Goal: Task Accomplishment & Management: Manage account settings

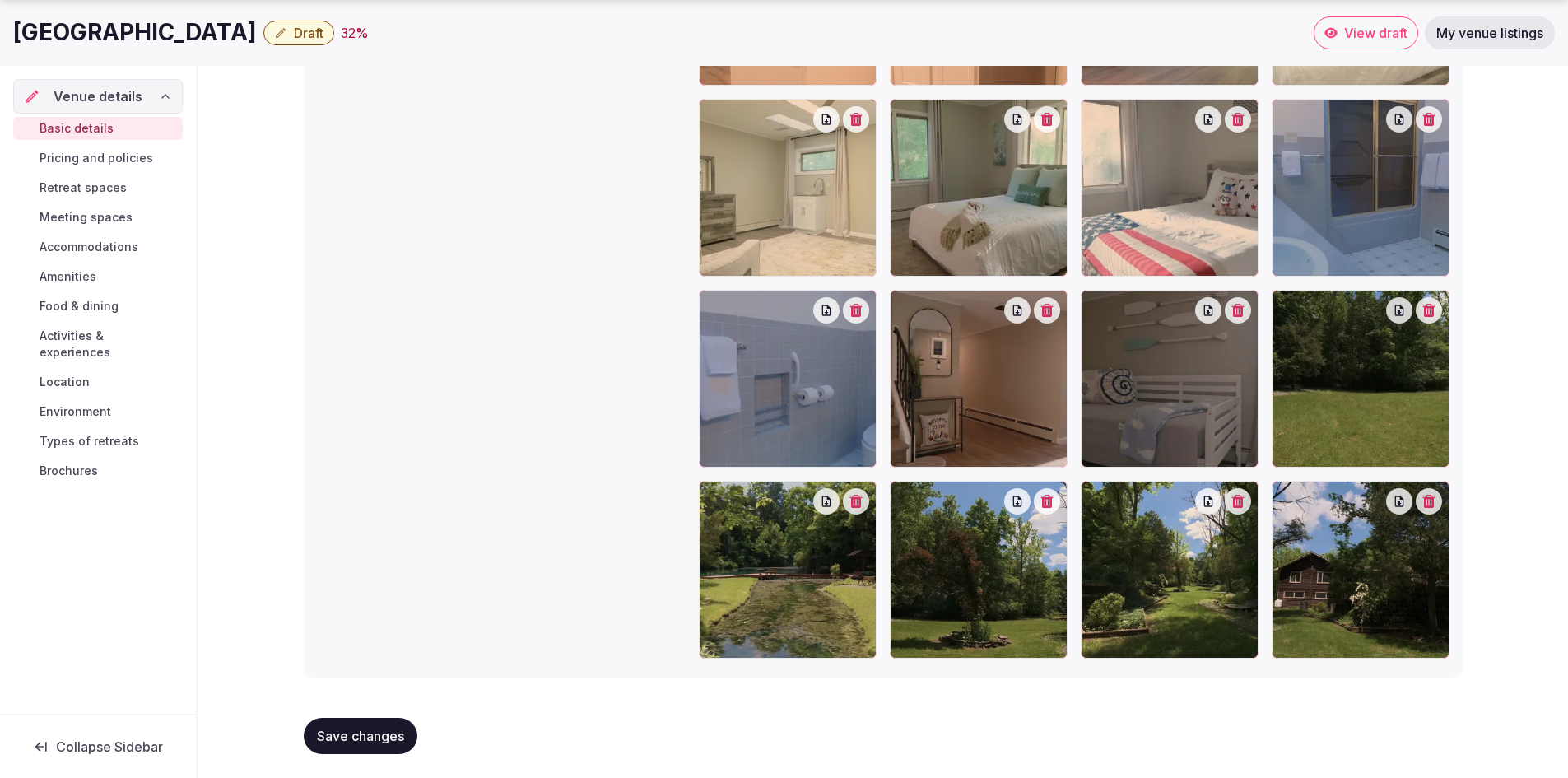
scroll to position [2186, 0]
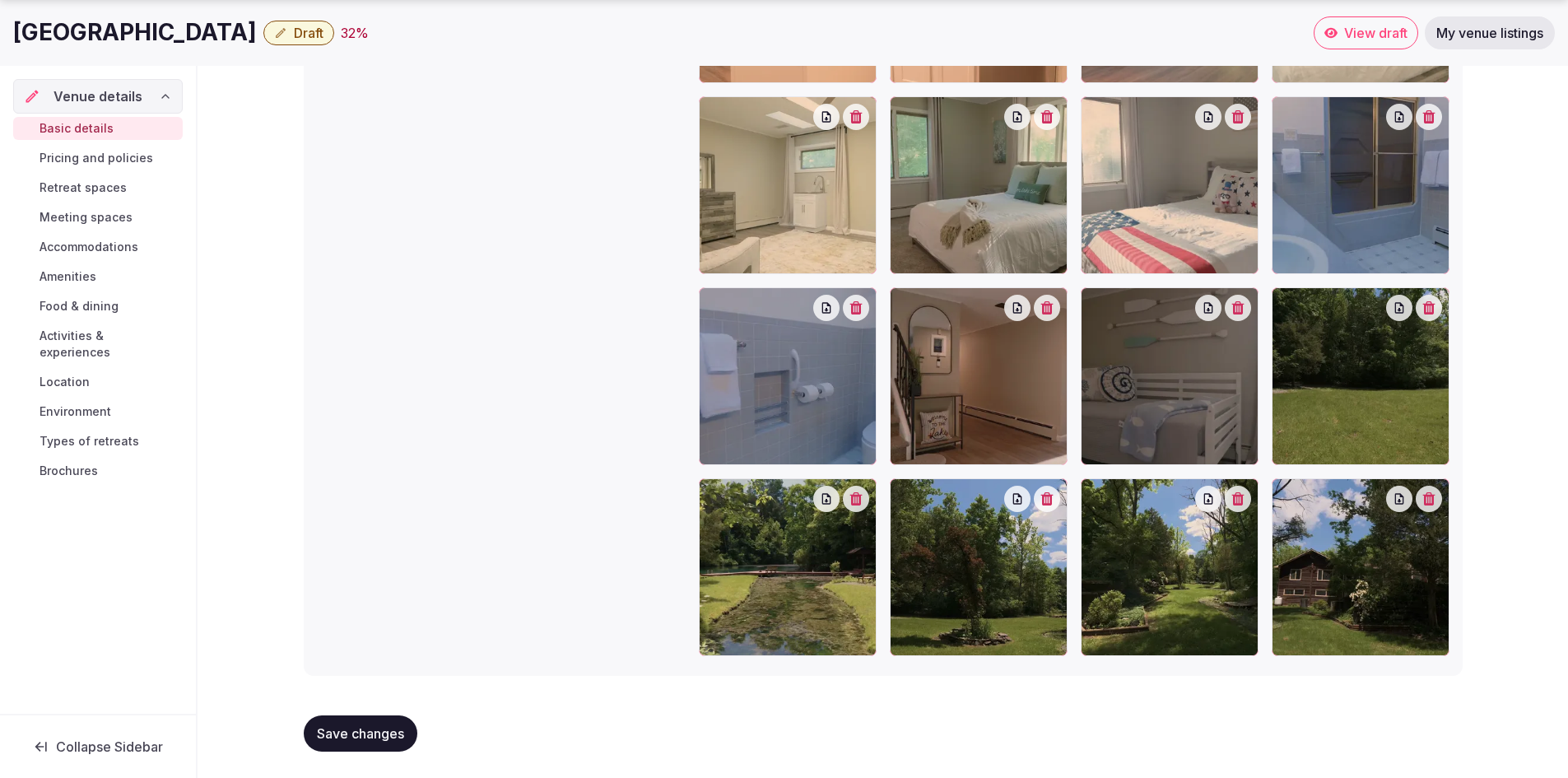
click at [96, 463] on span "Brochures" at bounding box center [68, 471] width 58 height 16
click at [66, 463] on span "Brochures" at bounding box center [68, 471] width 58 height 16
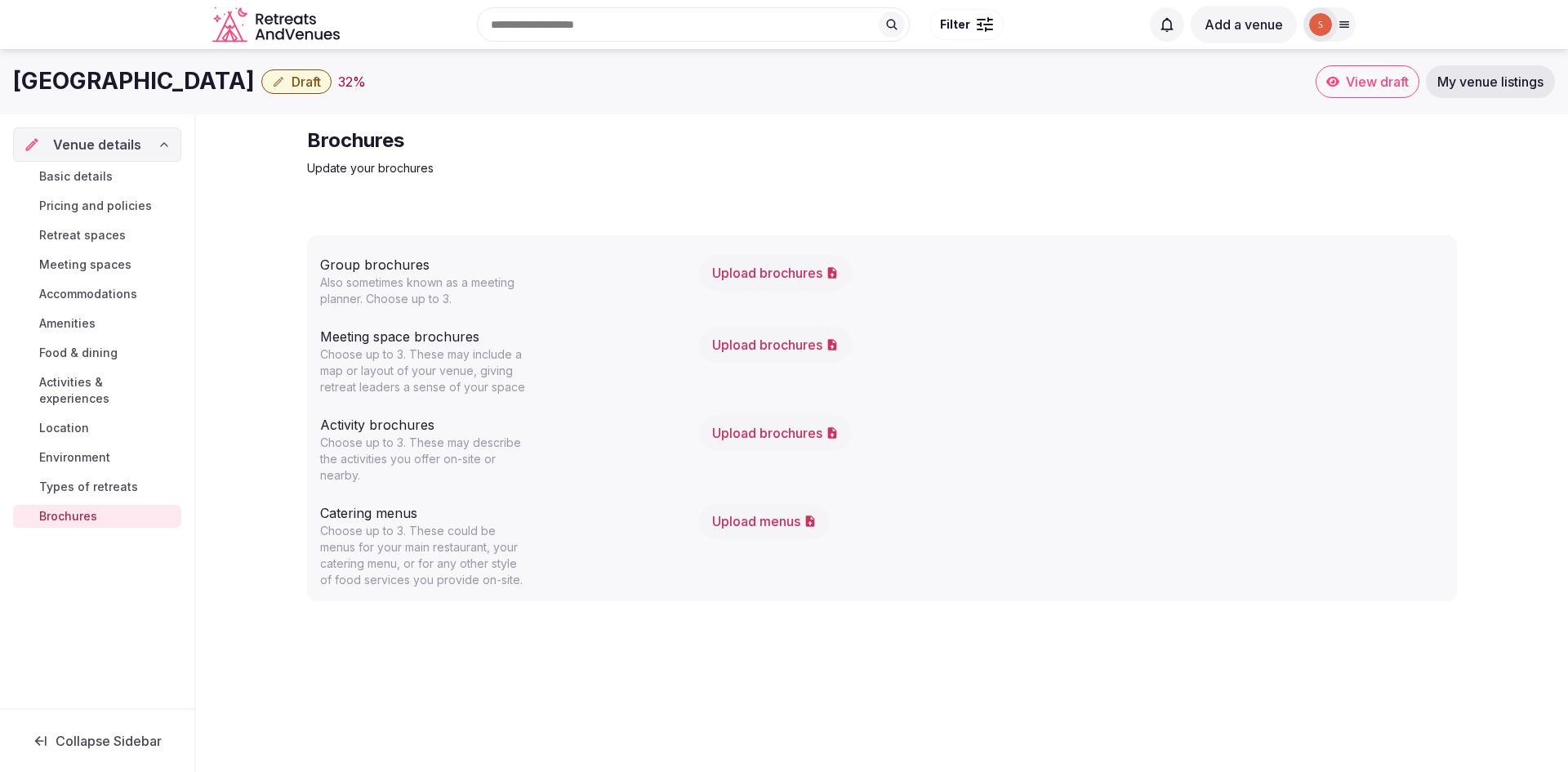
click at [701, 175] on p "Update your brochures" at bounding box center [582, 168] width 548 height 16
click at [772, 277] on button "Upload brochures" at bounding box center [775, 273] width 153 height 36
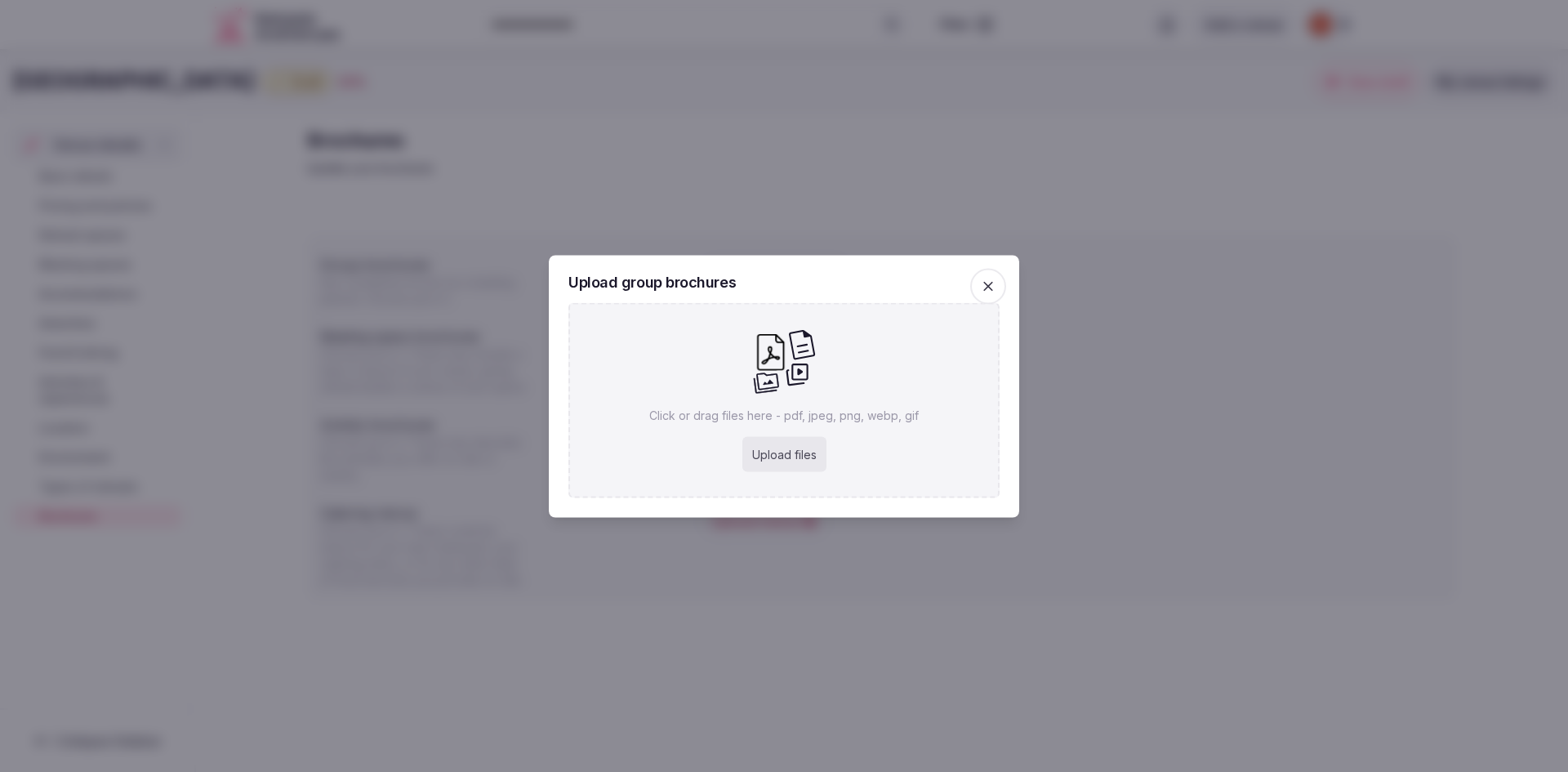
click at [979, 288] on span "button" at bounding box center [988, 286] width 36 height 36
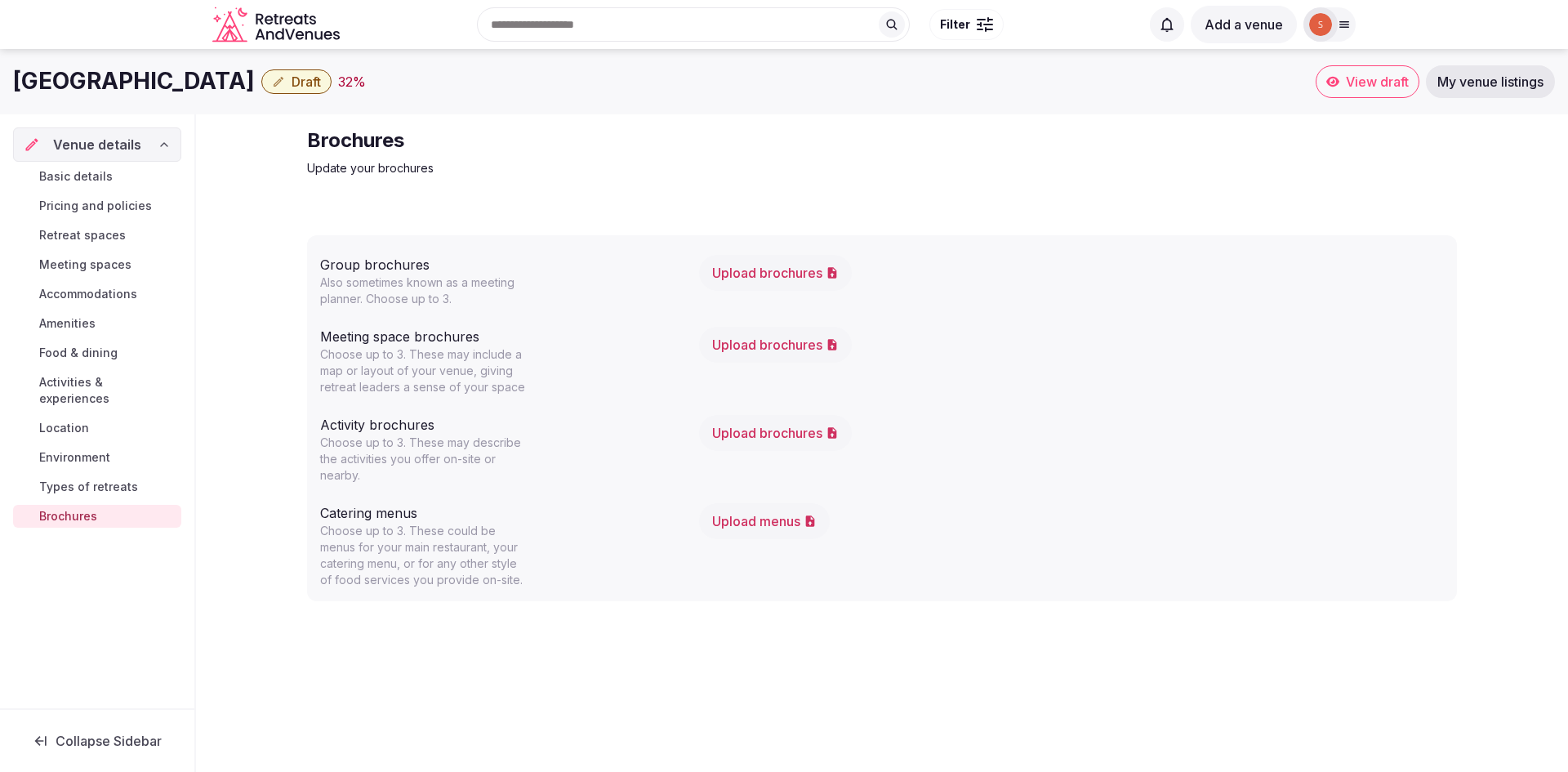
click at [134, 483] on div "Basic details Pricing and policies Retreat spaces Meeting spaces Accommodations…" at bounding box center [97, 346] width 168 height 369
click at [109, 479] on span "Types of retreats" at bounding box center [88, 487] width 98 height 16
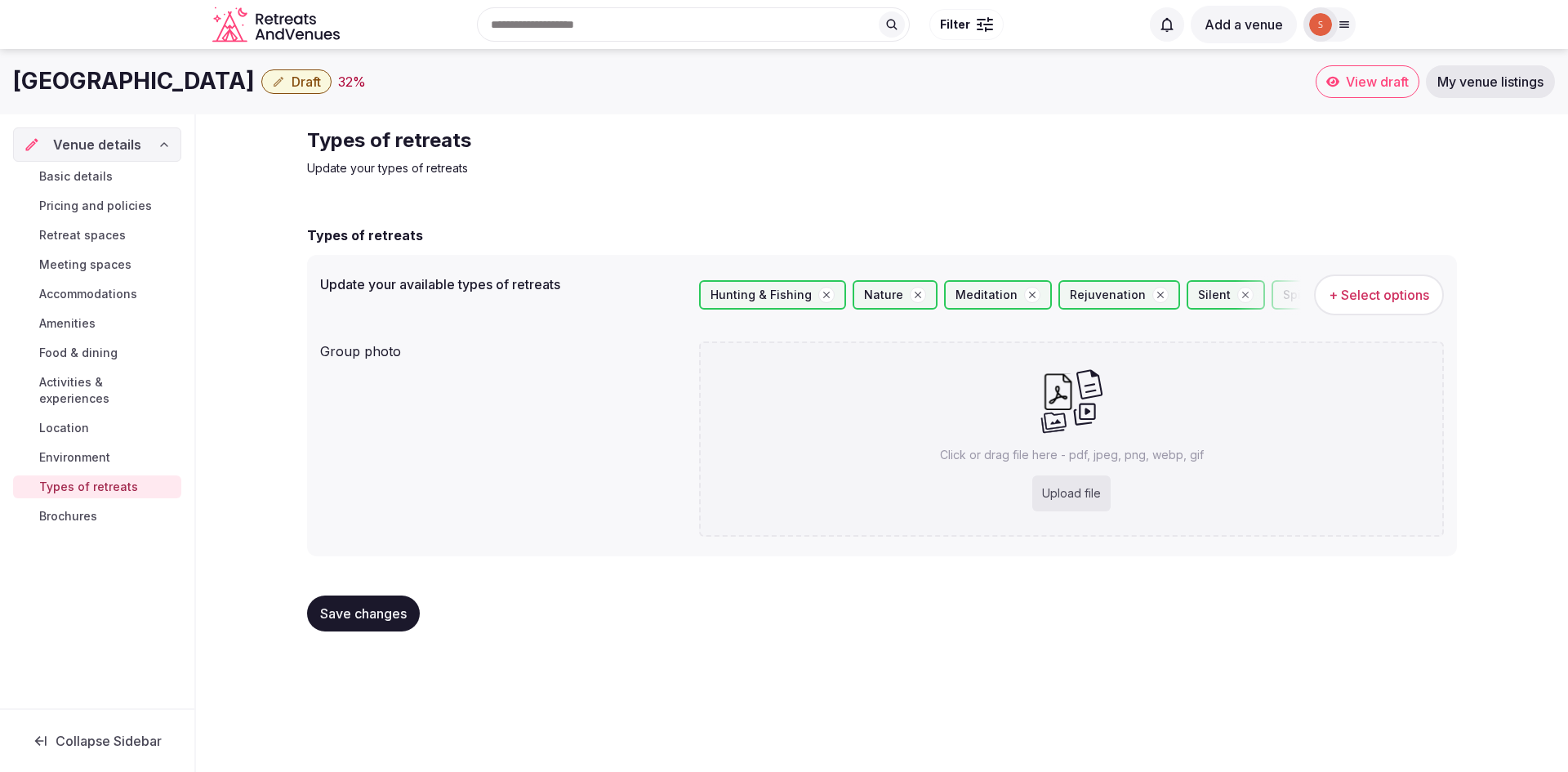
click at [110, 504] on link "Brochures" at bounding box center [97, 516] width 168 height 23
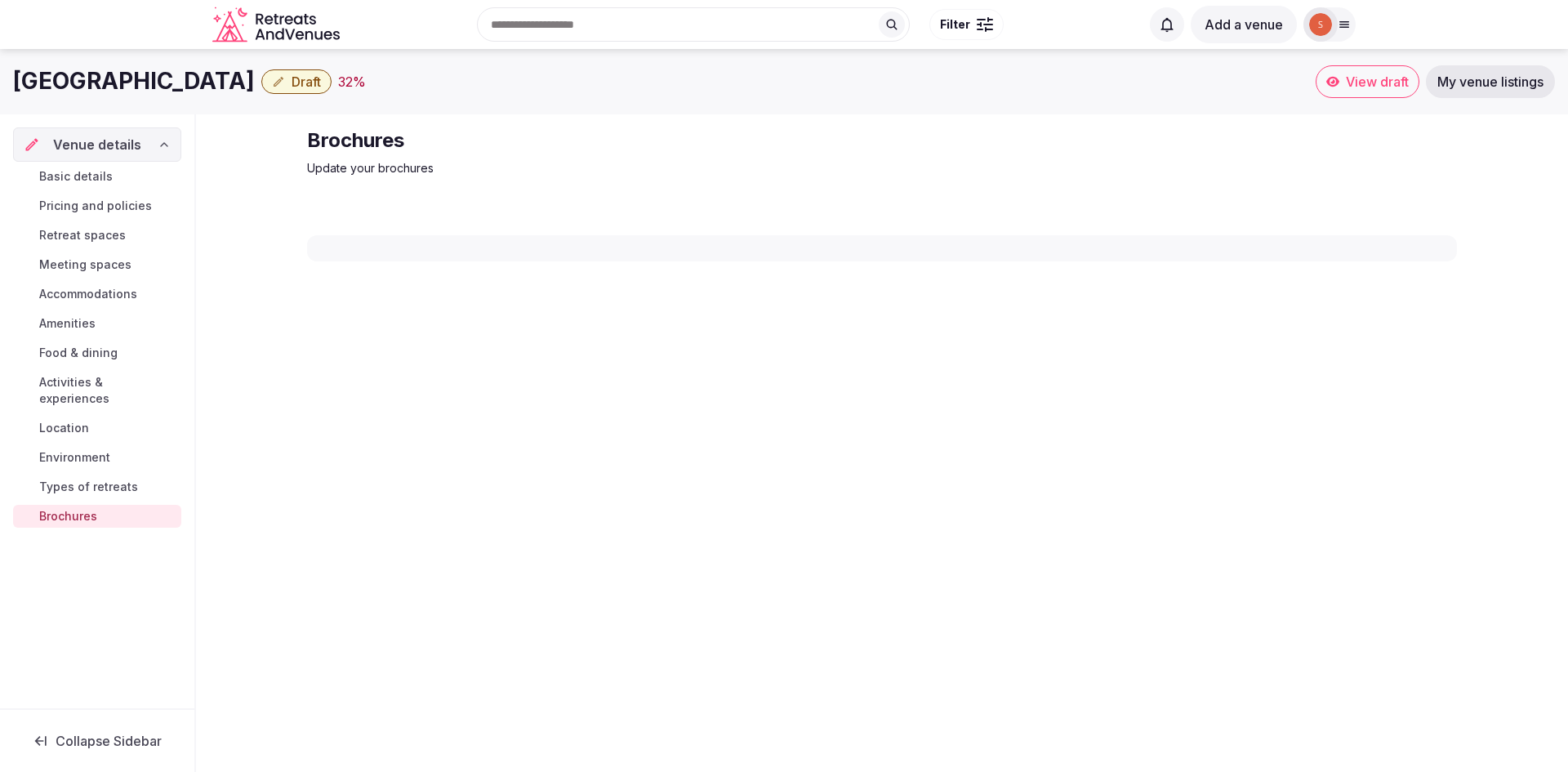
click at [79, 508] on span "Brochures" at bounding box center [68, 516] width 58 height 16
